Goal: Check status

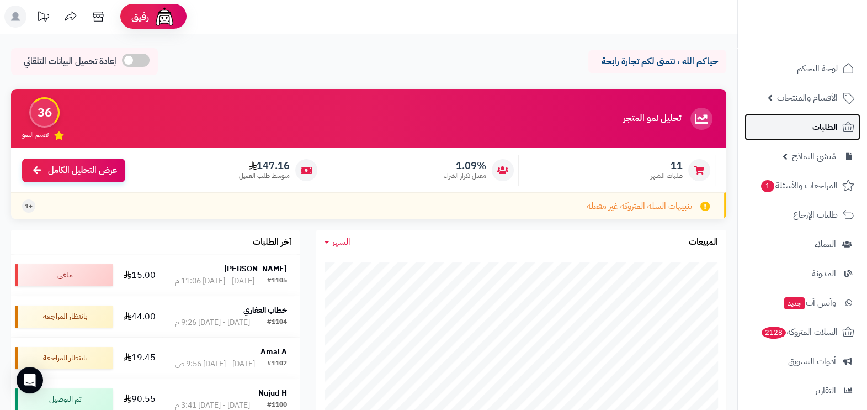
click at [821, 121] on span "الطلبات" at bounding box center [824, 126] width 25 height 15
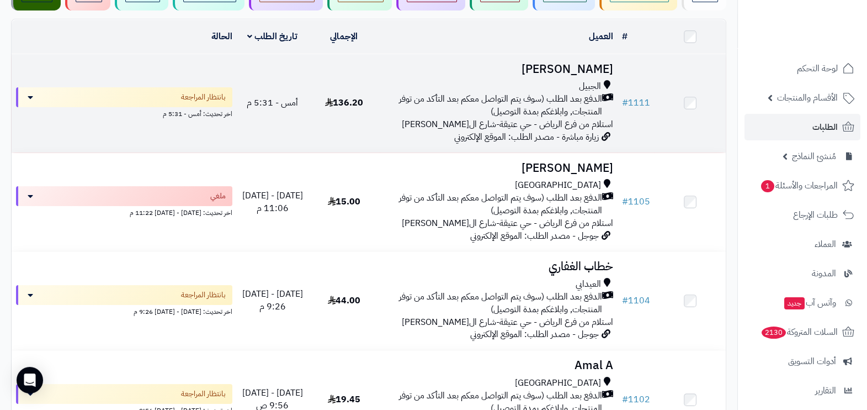
scroll to position [137, 0]
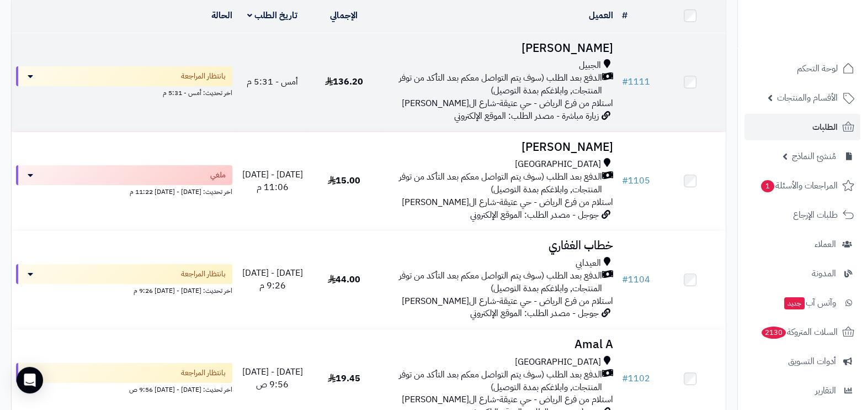
click at [516, 92] on span "الدفع بعد الطلب (سوف يتم التواصل معكم بعد التأكد من توفر المنتجات, وابلاغكم بمد…" at bounding box center [493, 84] width 218 height 25
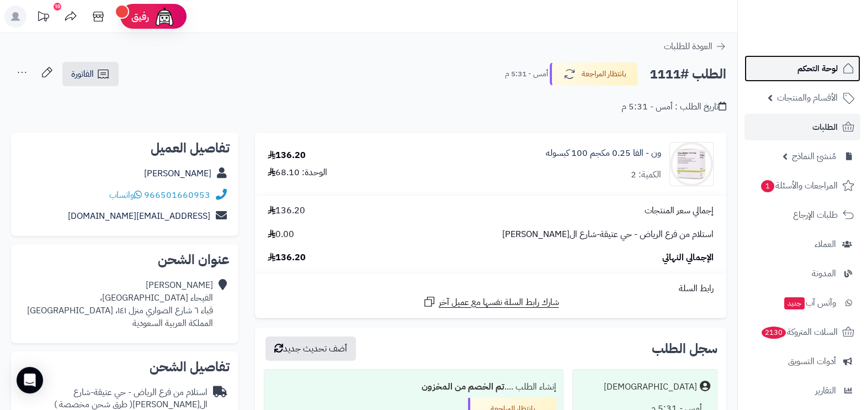
click at [811, 69] on span "لوحة التحكم" at bounding box center [818, 68] width 40 height 15
